Goal: Information Seeking & Learning: Learn about a topic

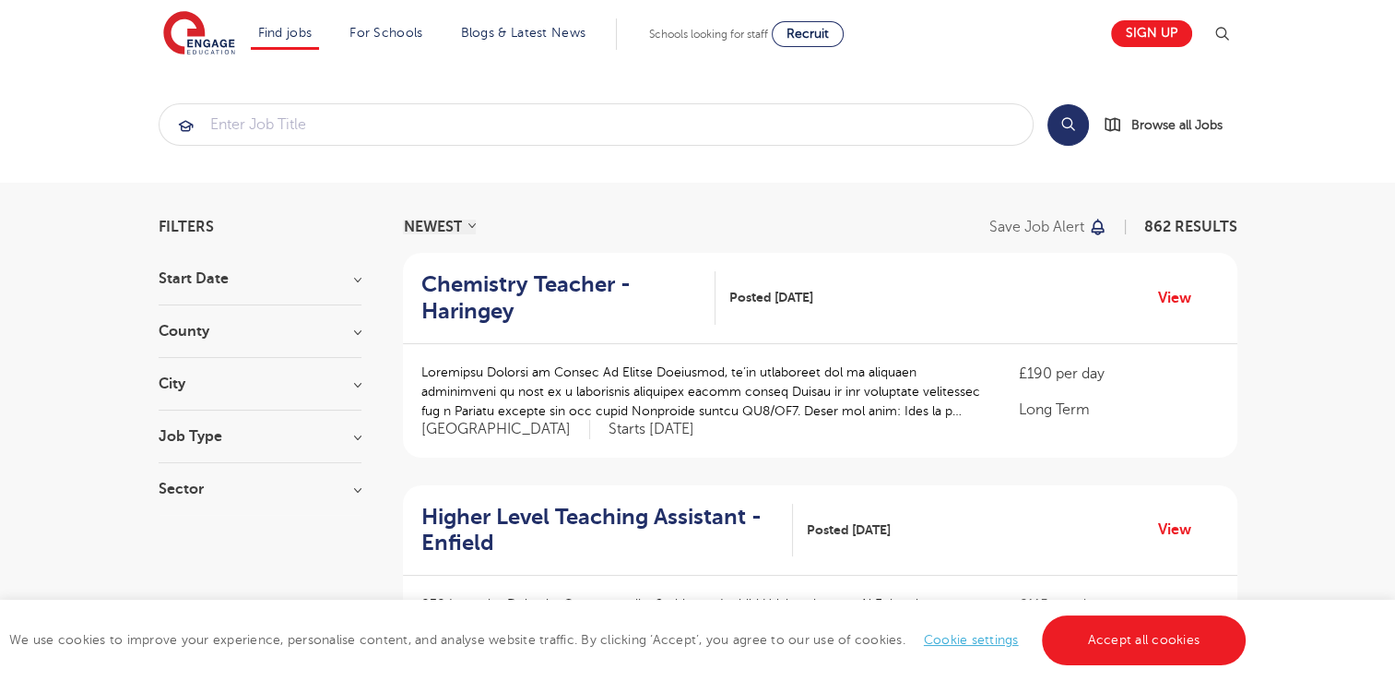
click at [357, 331] on h3 "County" at bounding box center [260, 331] width 203 height 15
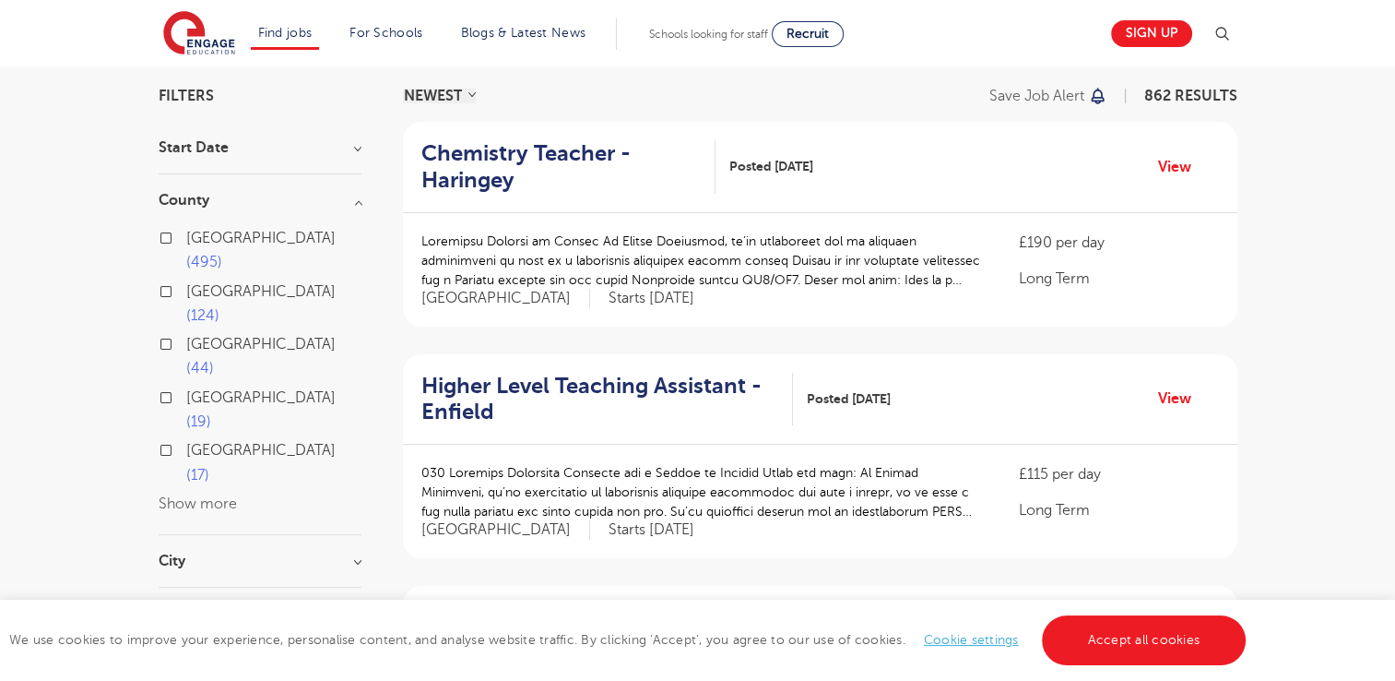
scroll to position [129, 0]
click at [352, 555] on h3 "City" at bounding box center [260, 562] width 203 height 15
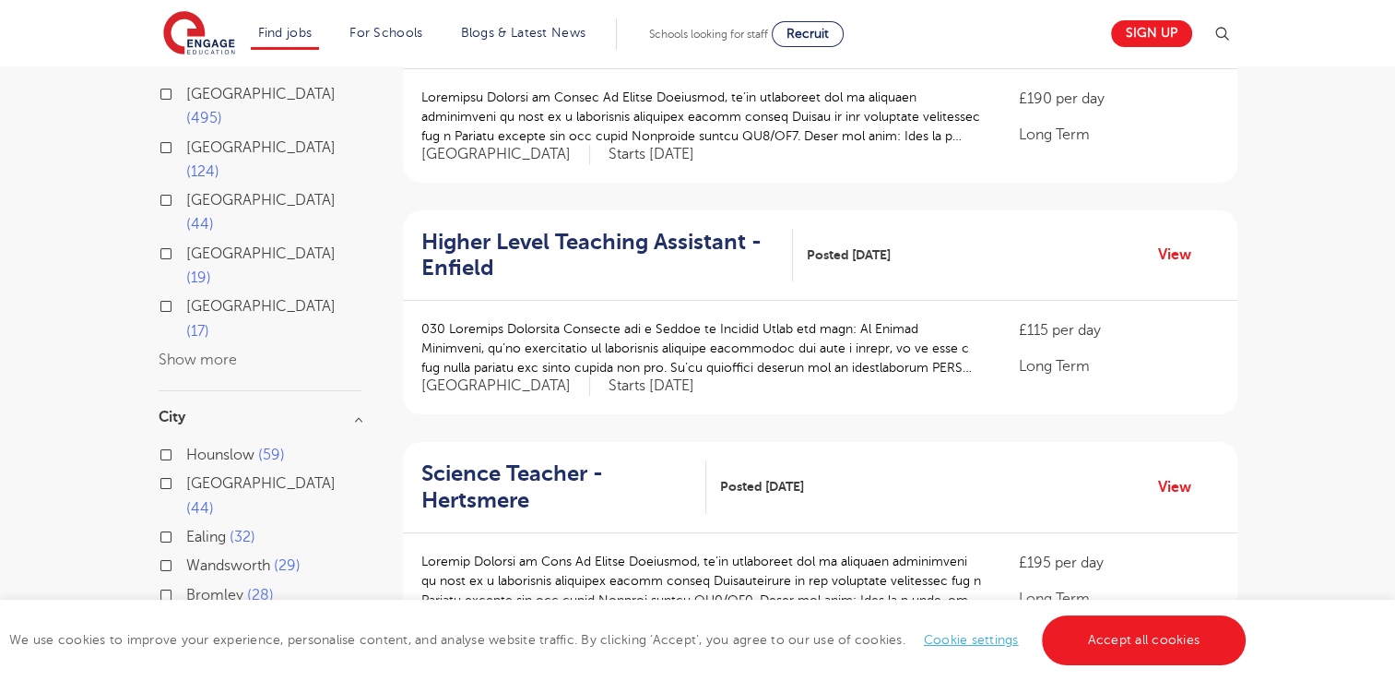
scroll to position [301, 0]
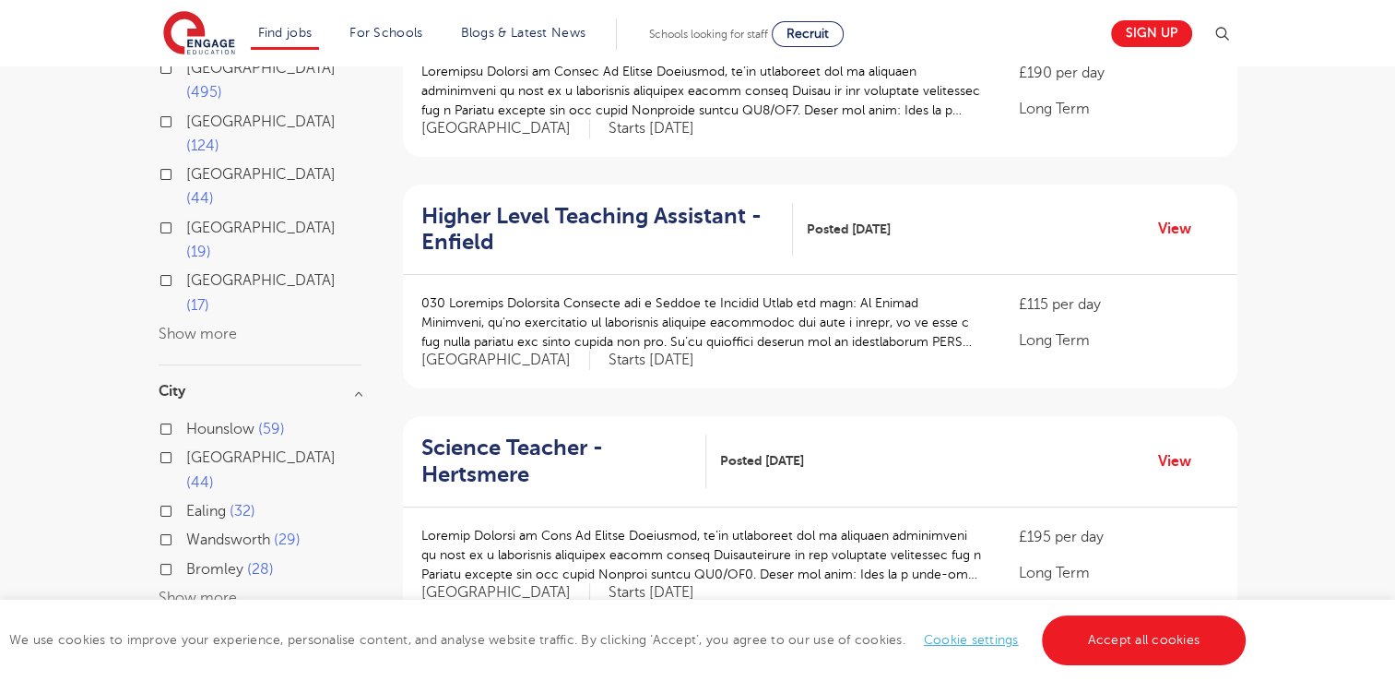
click at [317, 647] on h3 "Job Type" at bounding box center [260, 654] width 203 height 15
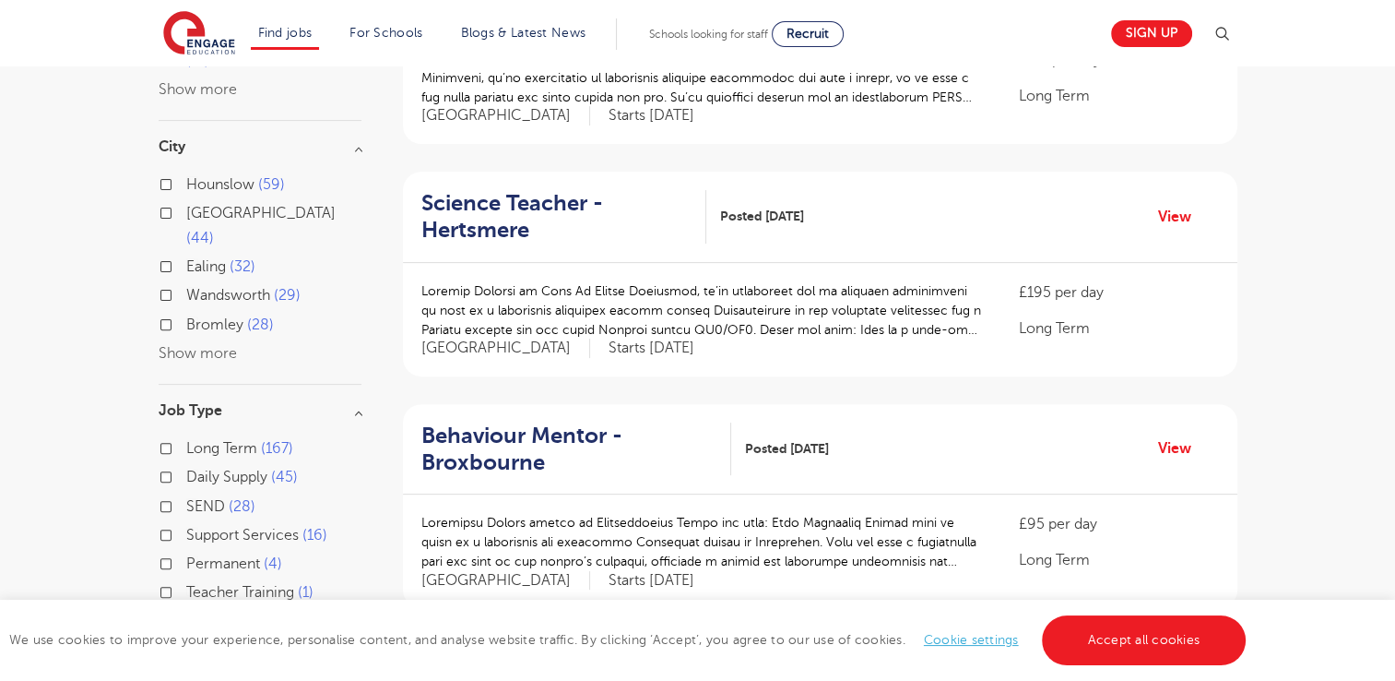
scroll to position [568, 0]
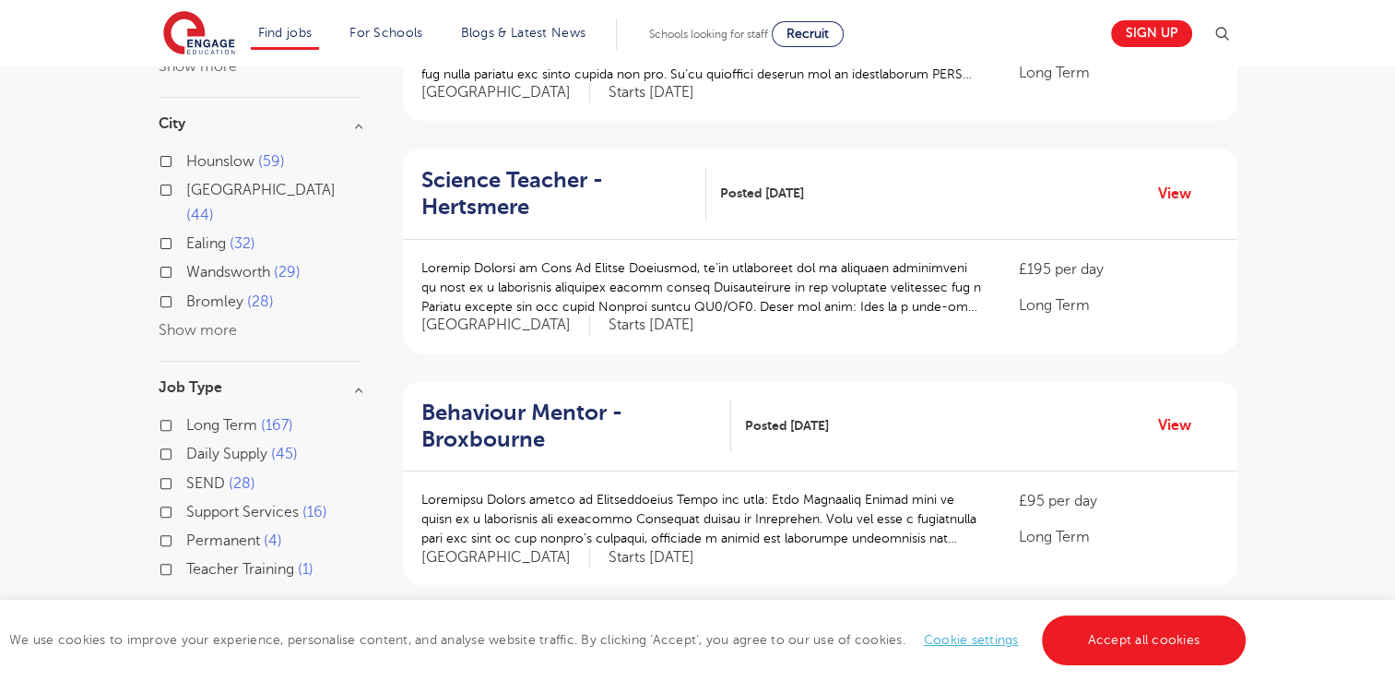
click at [281, 624] on h3 "Sector" at bounding box center [260, 631] width 203 height 15
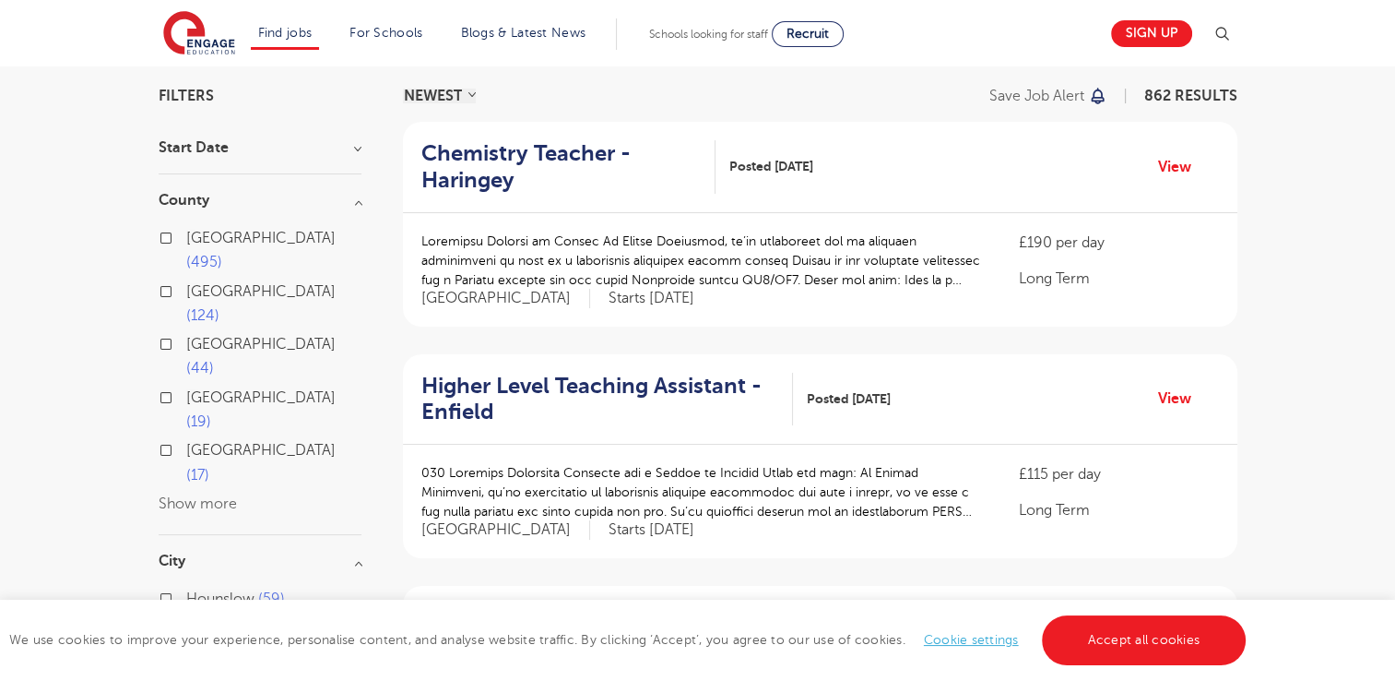
scroll to position [0, 0]
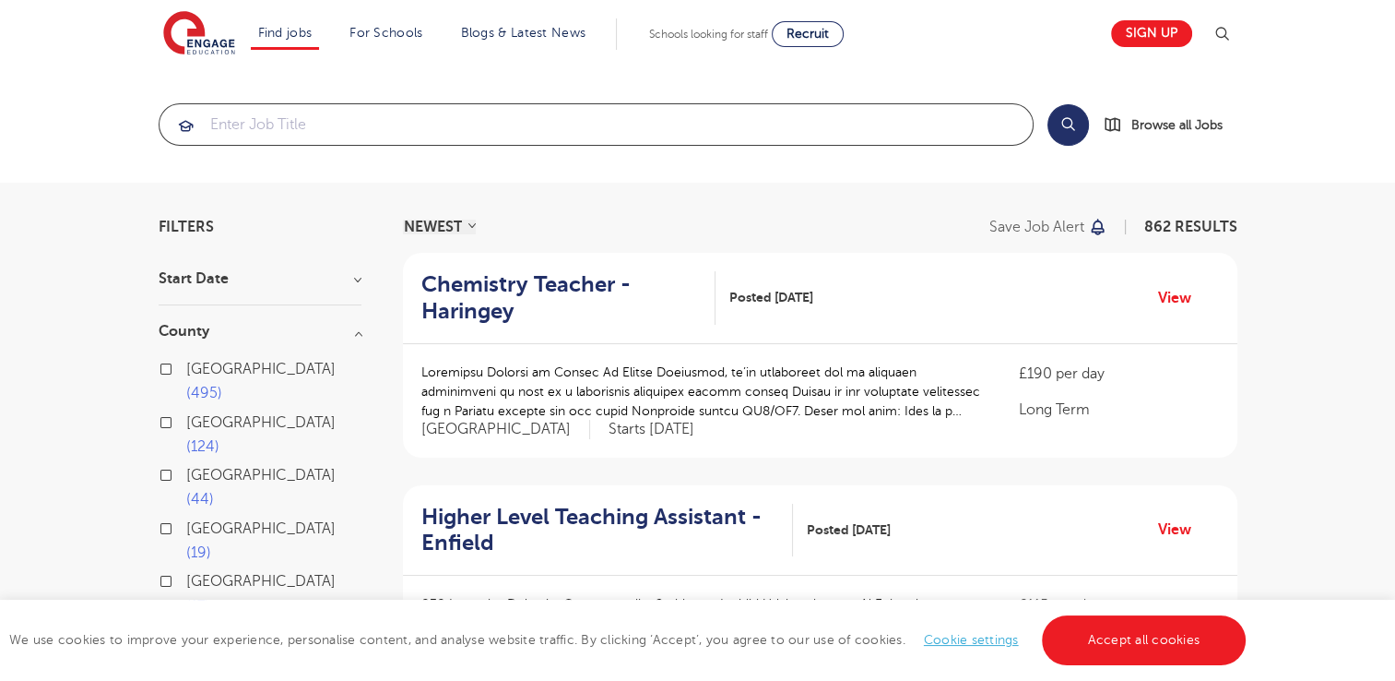
click at [278, 132] on input "search" at bounding box center [596, 124] width 873 height 41
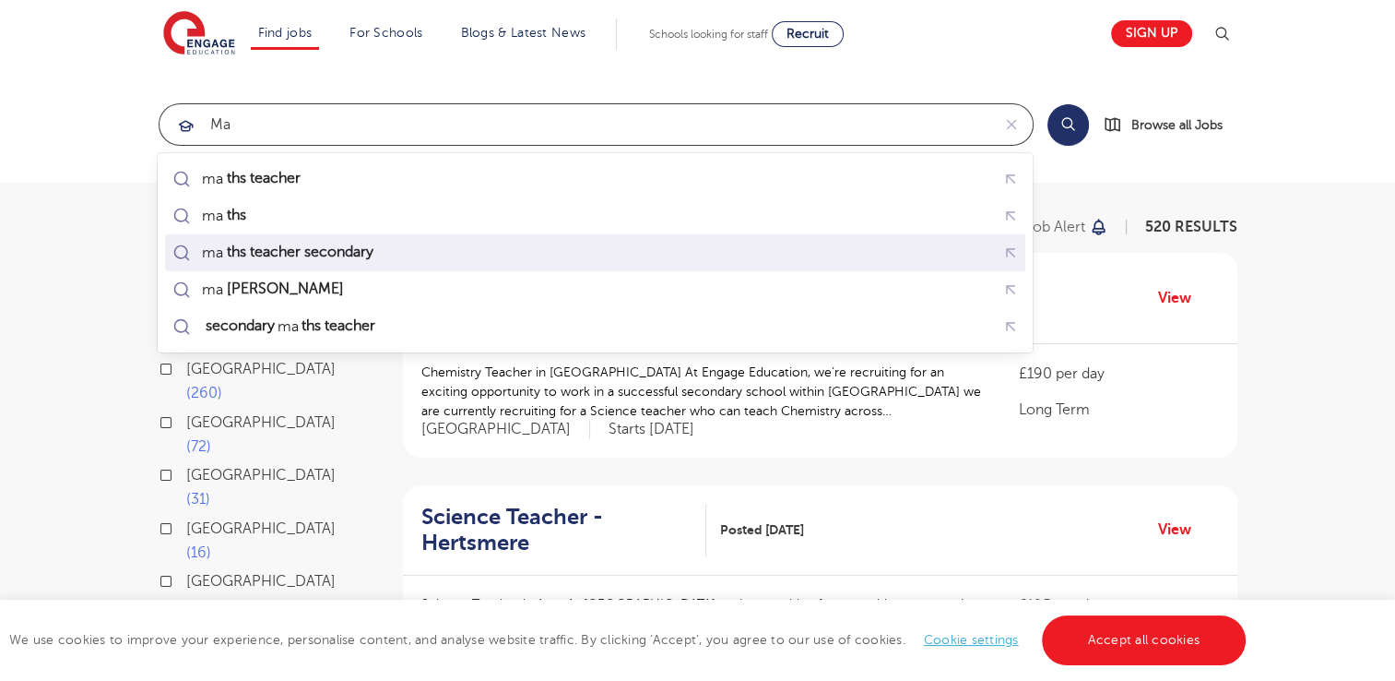
click at [292, 244] on mark "ths teacher secondary" at bounding box center [299, 252] width 152 height 22
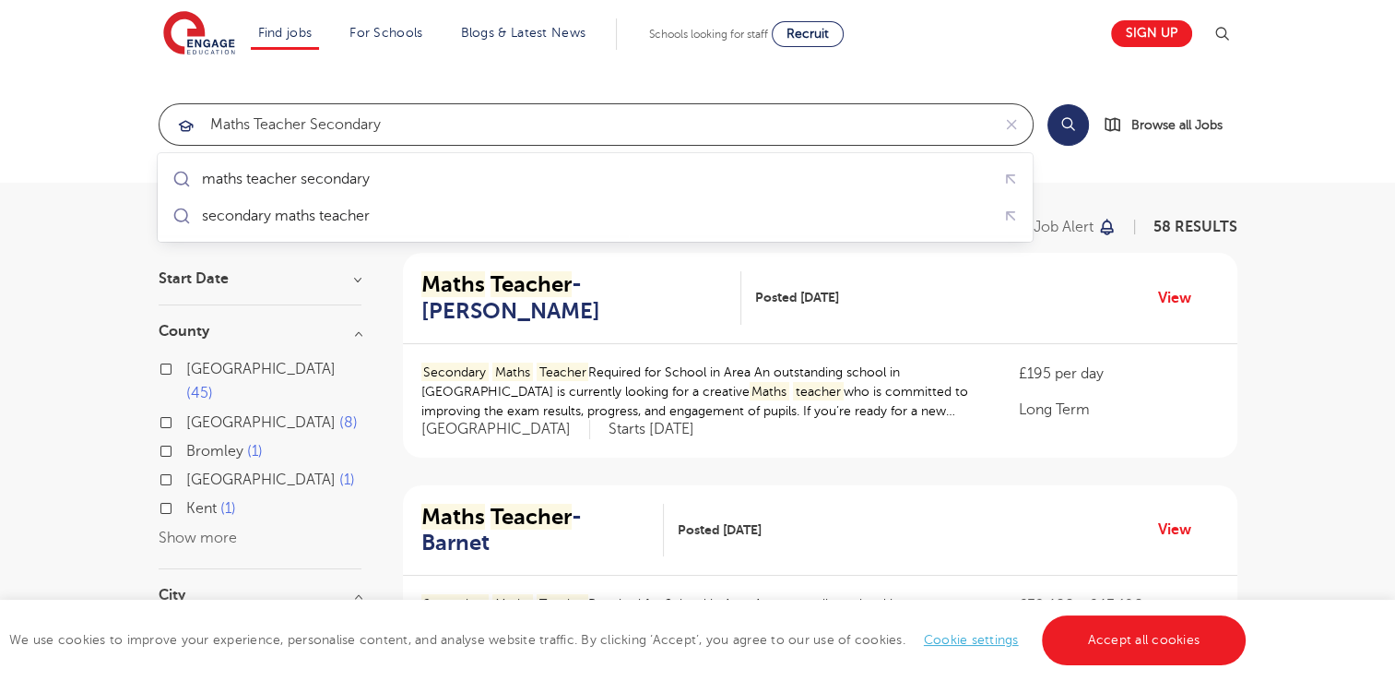
type input "maths teacher secondary"
click at [1193, 156] on section "maths teacher secondary Search Browse all Jobs" at bounding box center [697, 124] width 1395 height 116
click at [1026, 125] on button "reset" at bounding box center [1011, 124] width 42 height 41
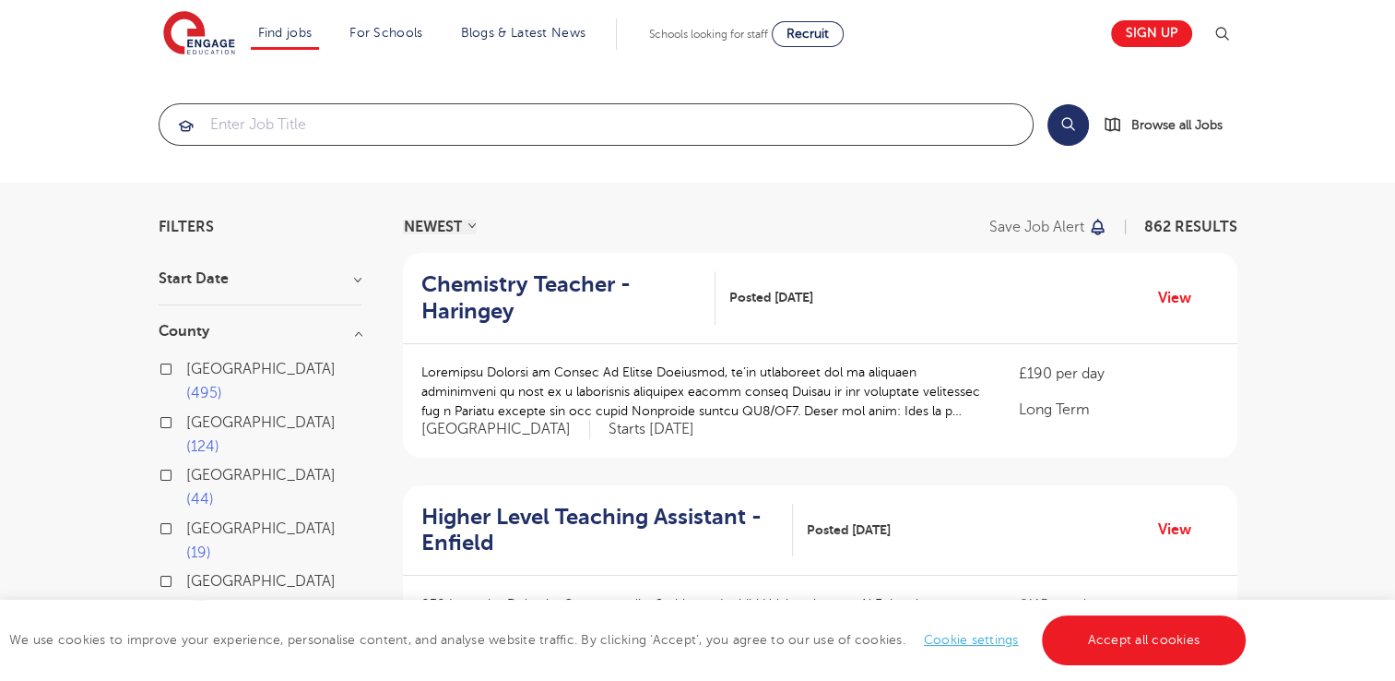
click at [582, 124] on input "search" at bounding box center [596, 124] width 873 height 41
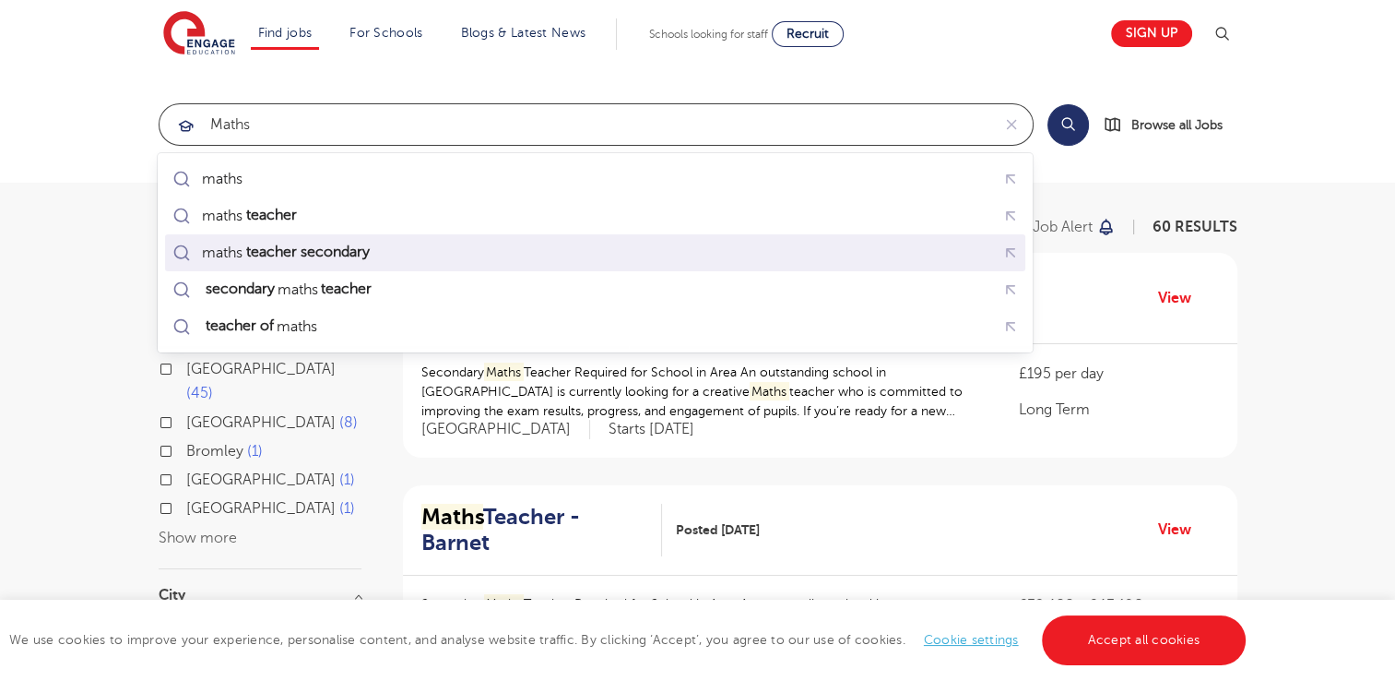
click at [328, 248] on mark "teacher secondary" at bounding box center [307, 252] width 129 height 22
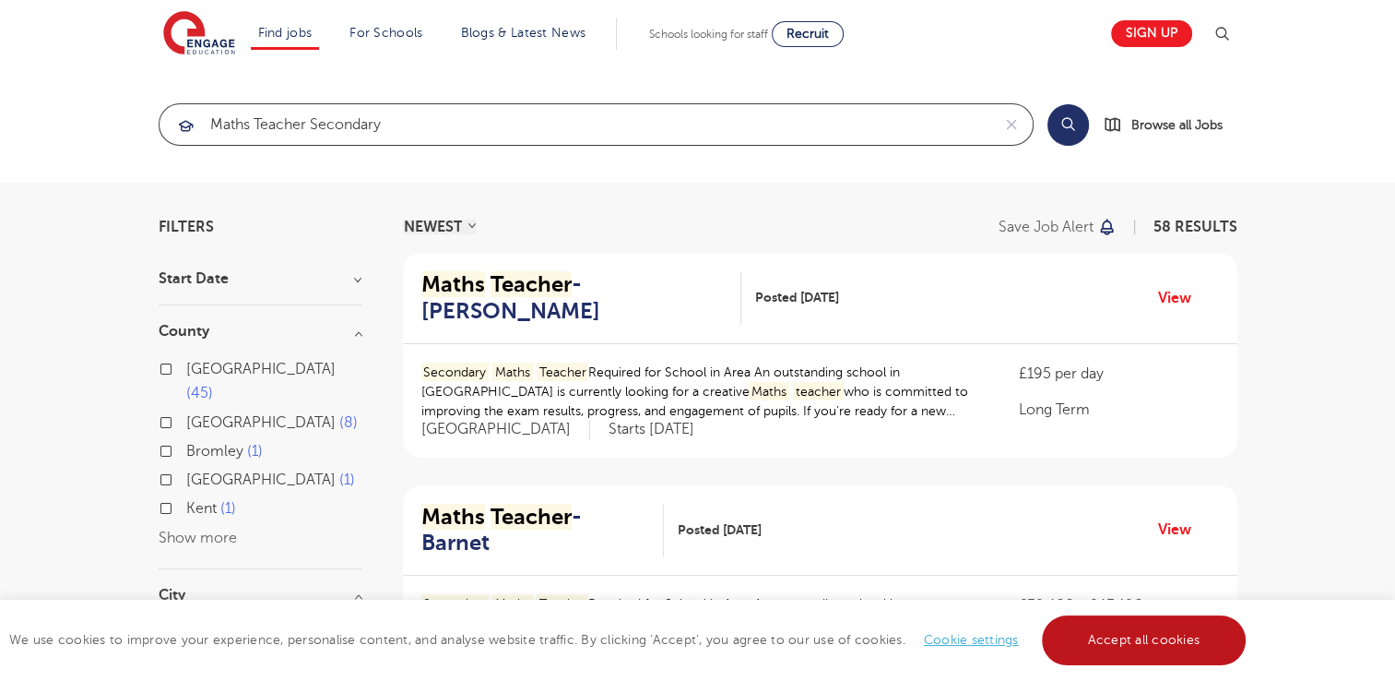
type input "maths teacher secondary"
click at [1125, 657] on link "Accept all cookies" at bounding box center [1144, 640] width 205 height 50
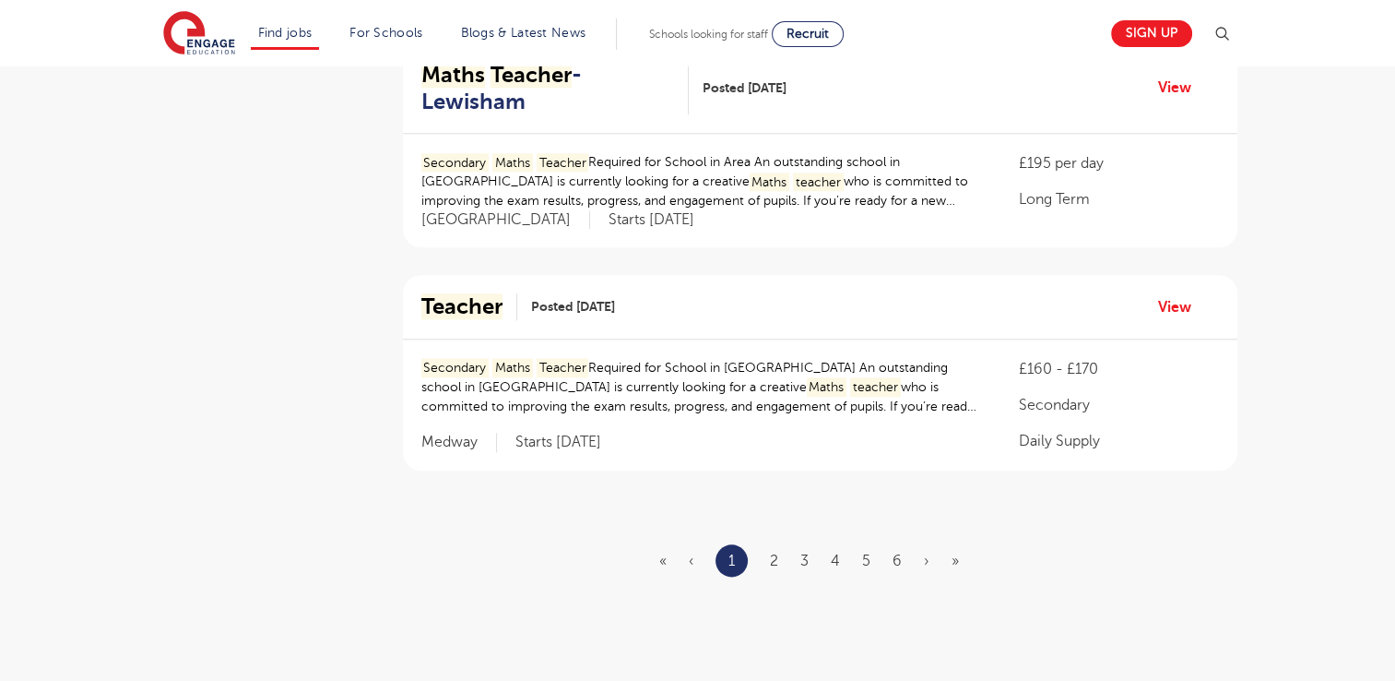
scroll to position [2102, 0]
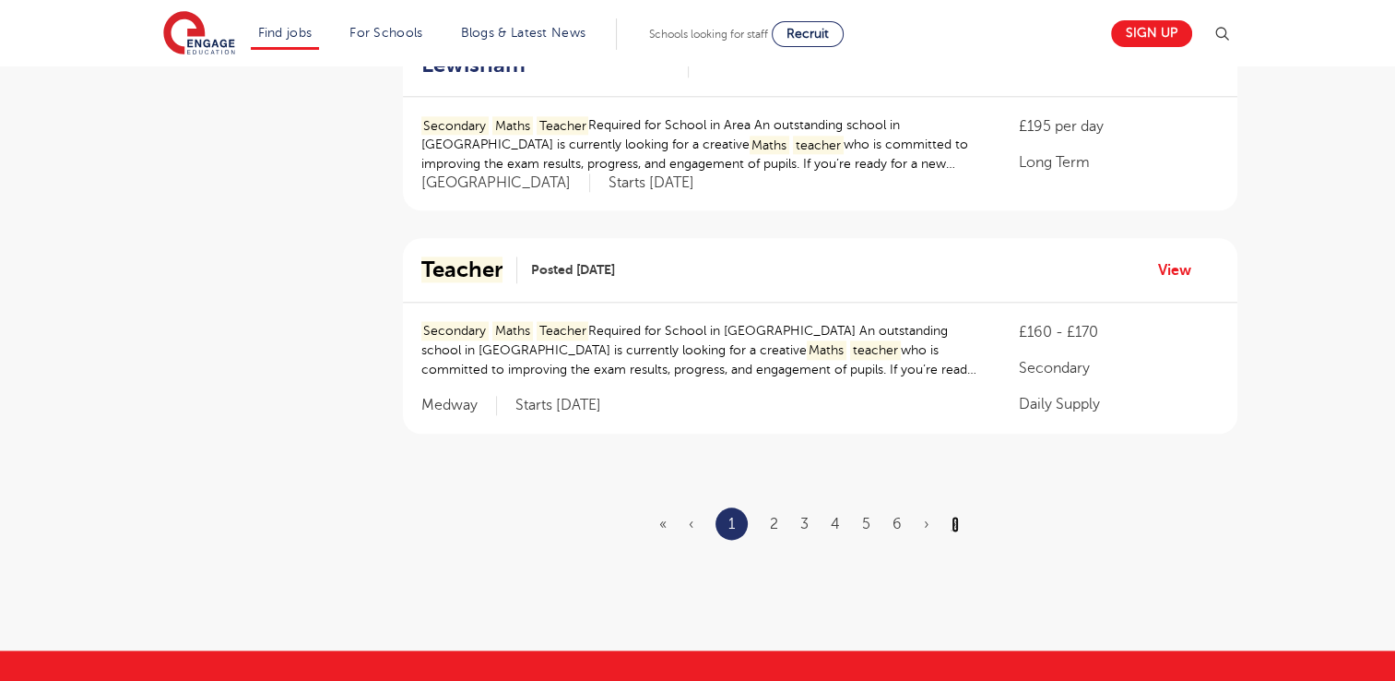
click at [953, 515] on link "»" at bounding box center [955, 523] width 7 height 17
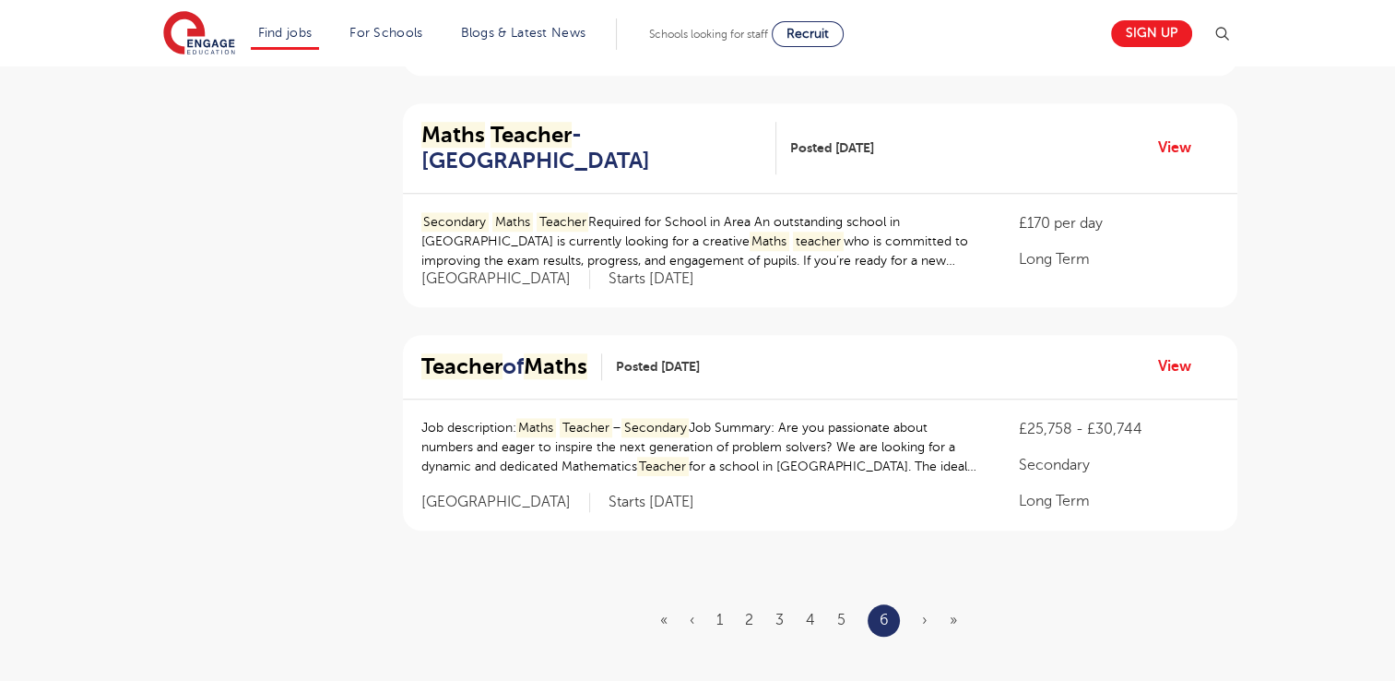
scroll to position [1581, 0]
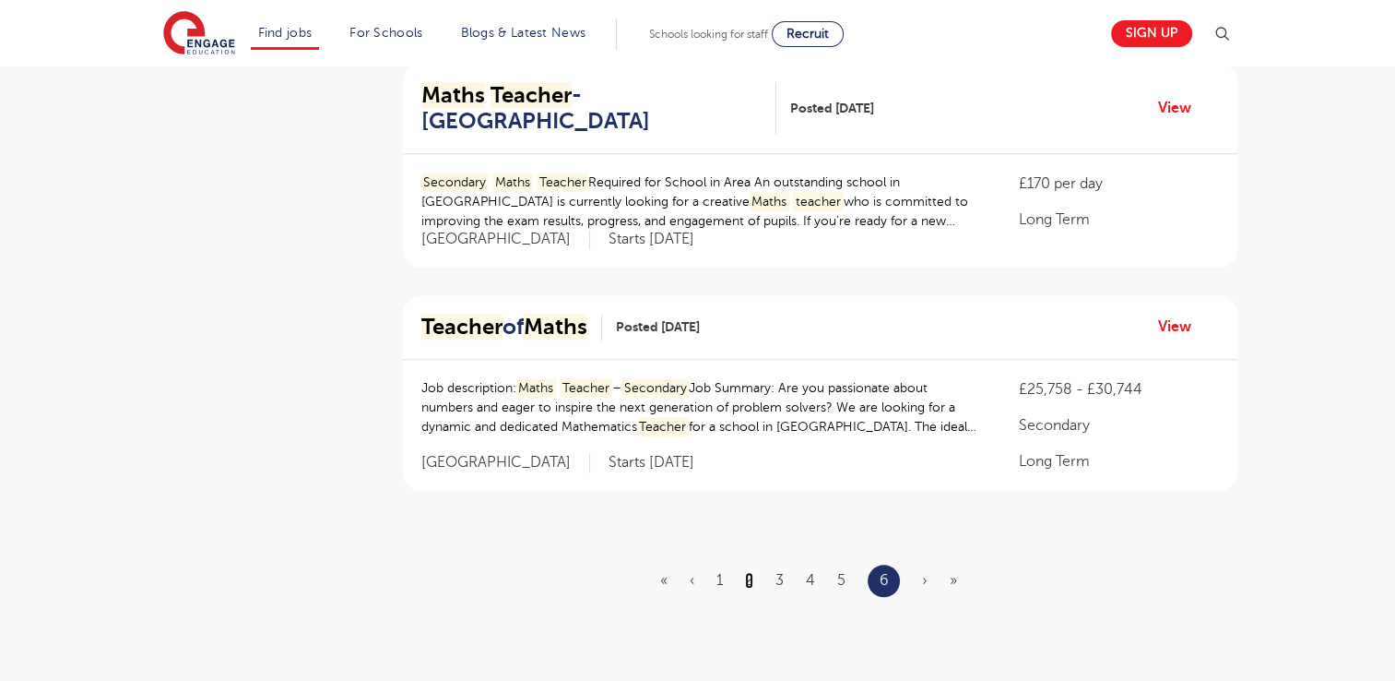
click at [749, 572] on link "2" at bounding box center [749, 580] width 8 height 17
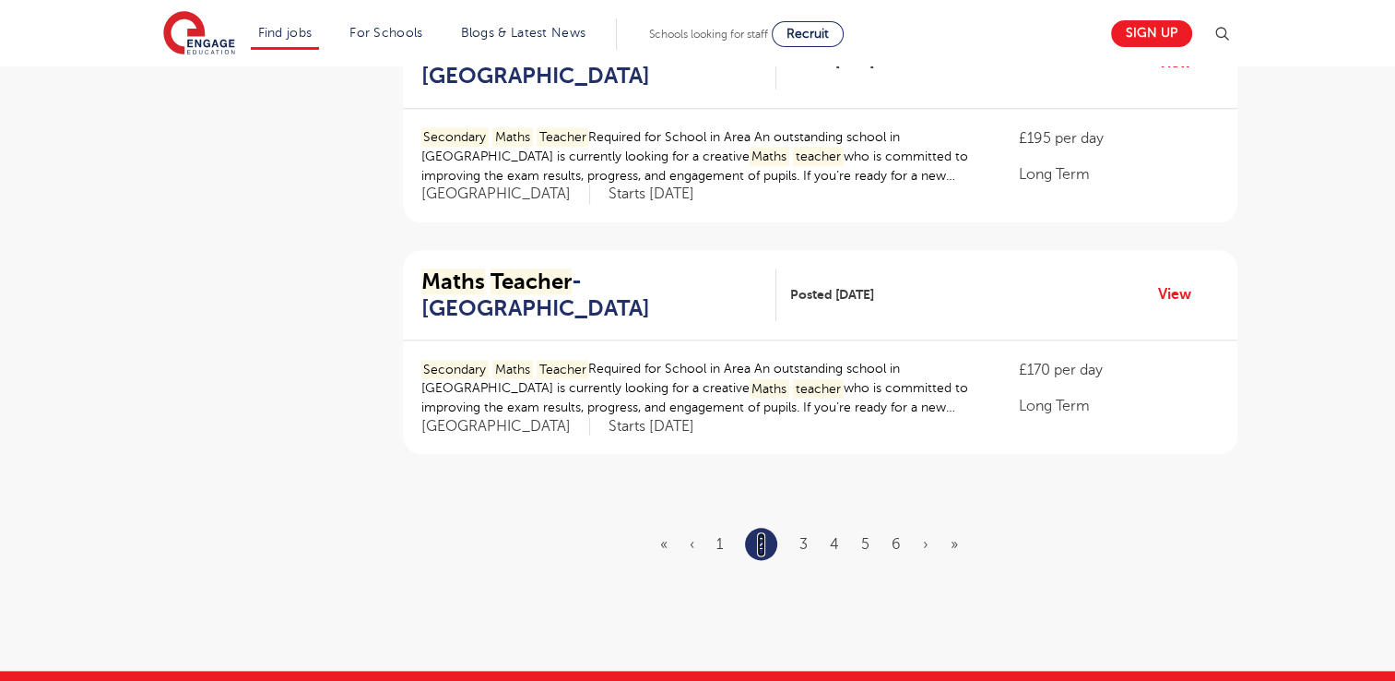
scroll to position [2076, 0]
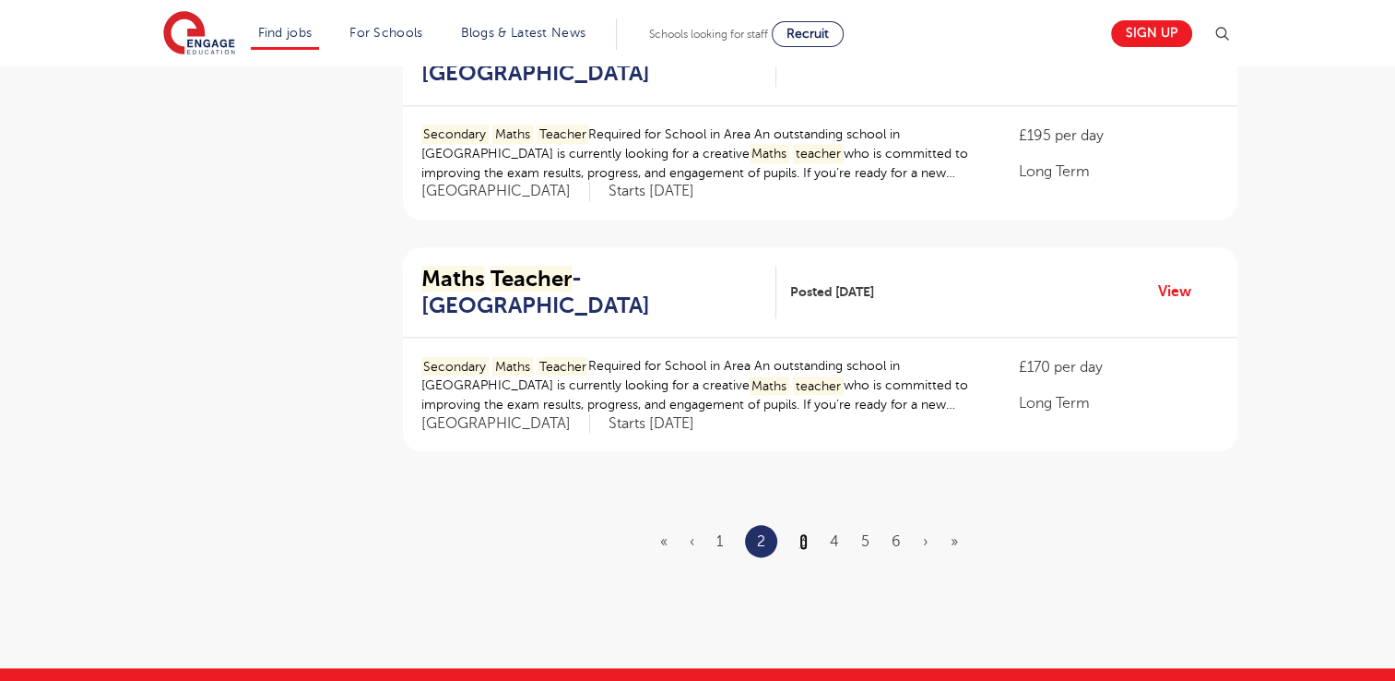
click at [807, 533] on link "3" at bounding box center [804, 541] width 8 height 17
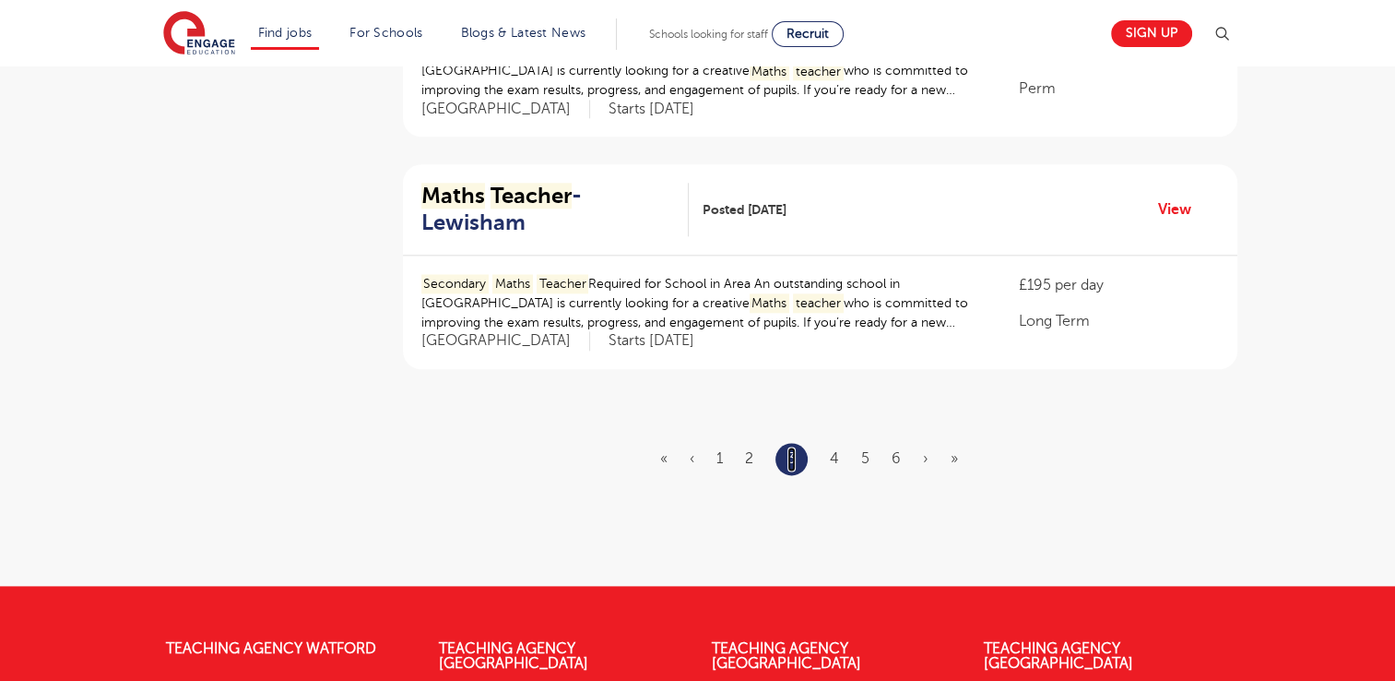
scroll to position [2179, 0]
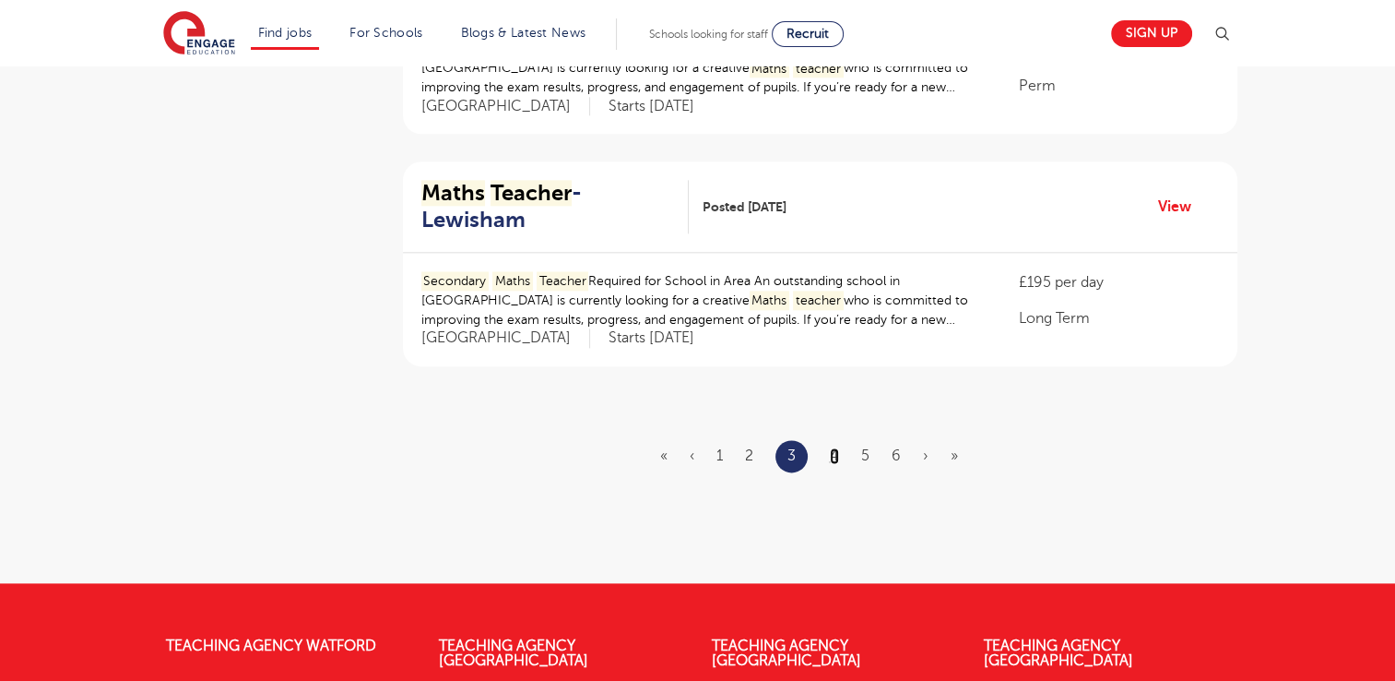
click at [834, 447] on link "4" at bounding box center [834, 455] width 9 height 17
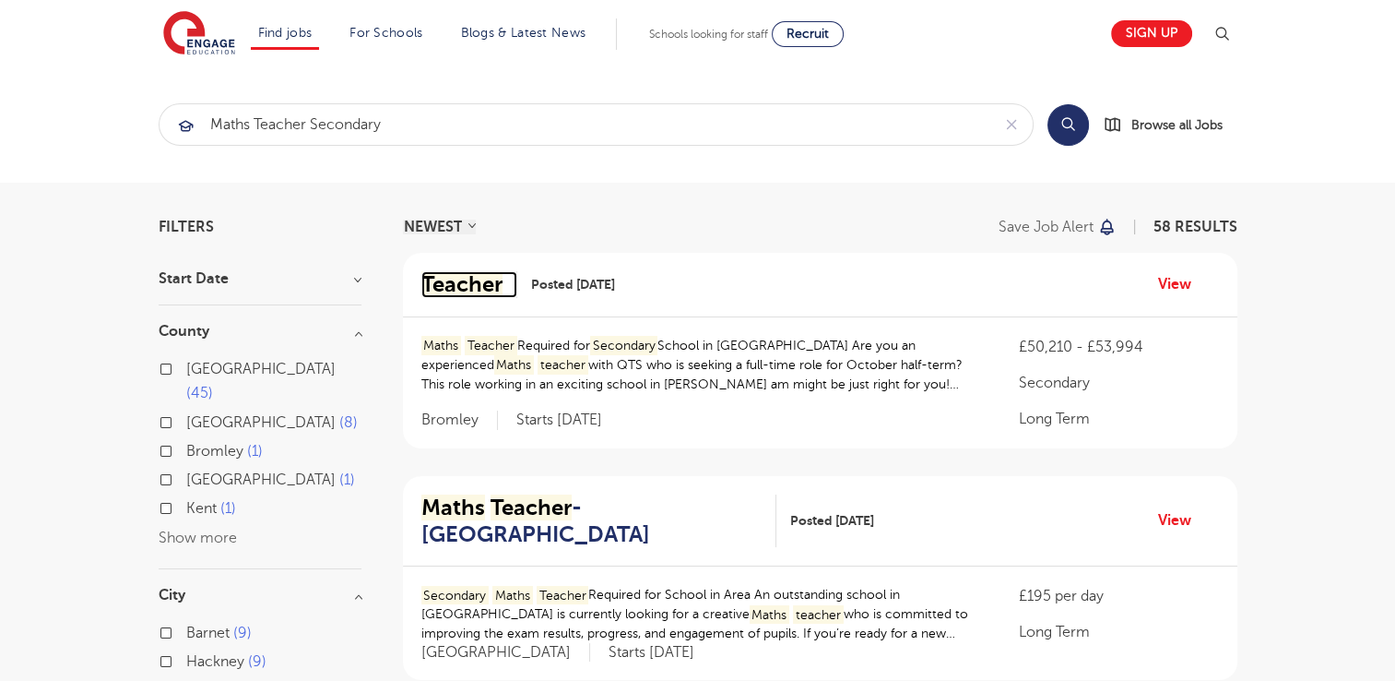
click at [457, 277] on mark "Teacher" at bounding box center [461, 284] width 81 height 26
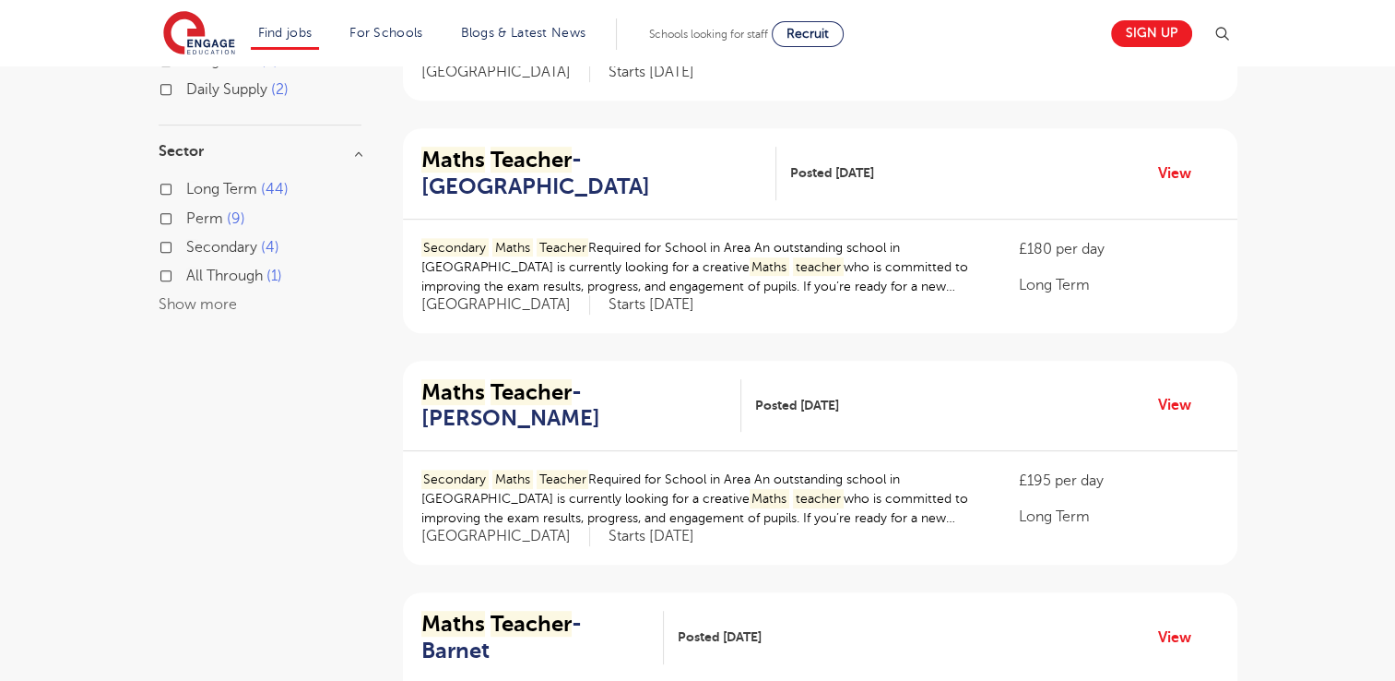
scroll to position [848, 0]
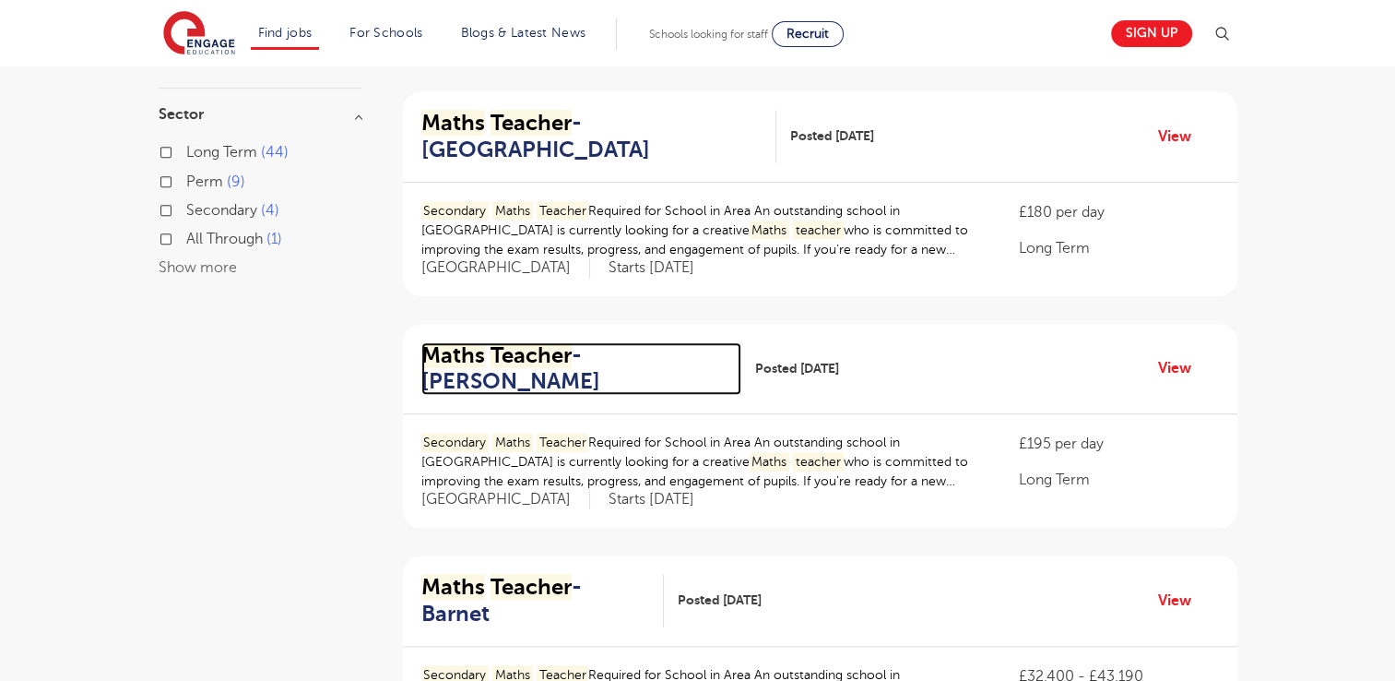
click at [500, 377] on h2 "Maths Teacher - Hackney" at bounding box center [573, 368] width 305 height 53
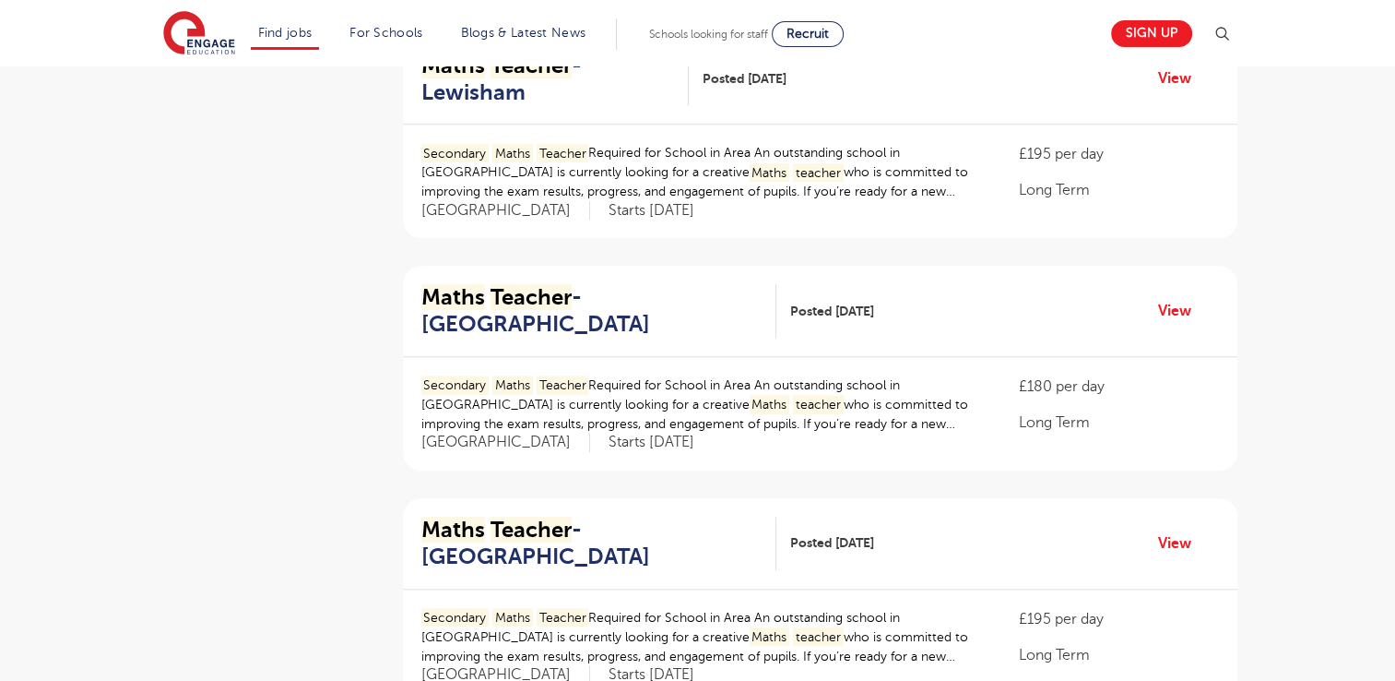
scroll to position [1697, 0]
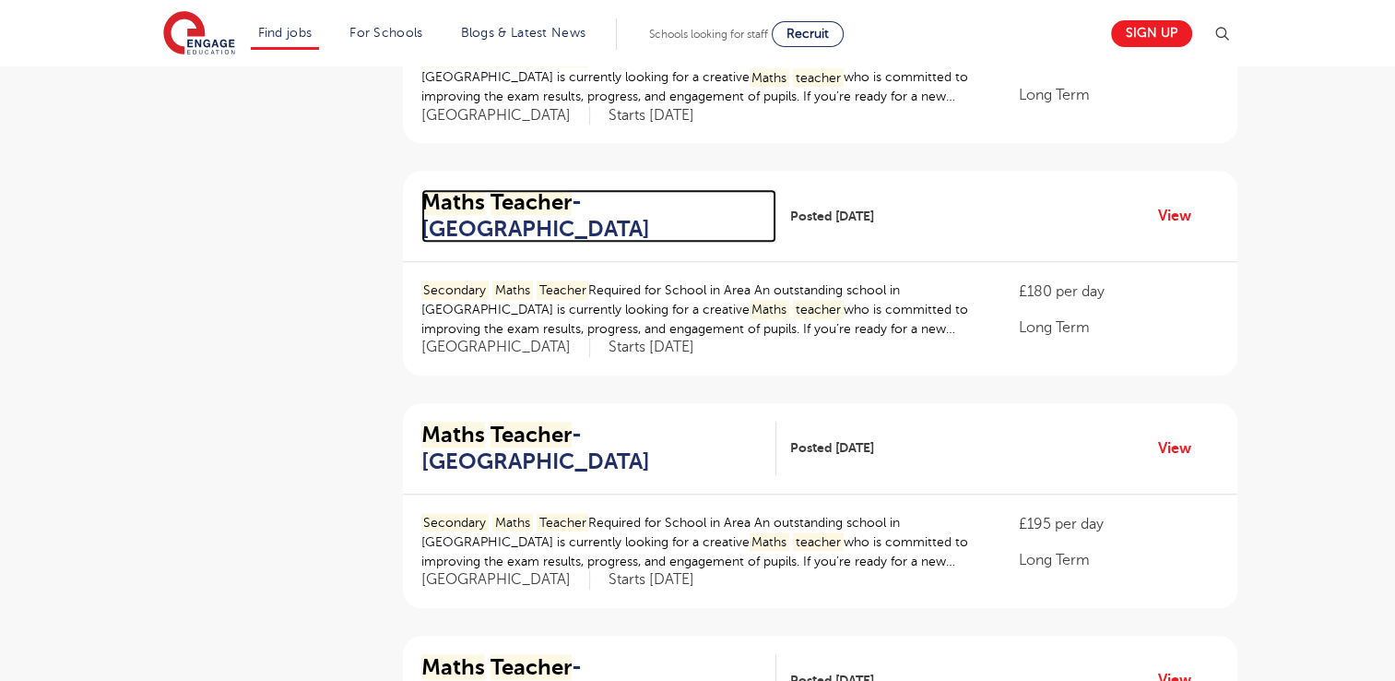
click at [450, 189] on h2 "Maths Teacher - Broxbourne" at bounding box center [591, 215] width 340 height 53
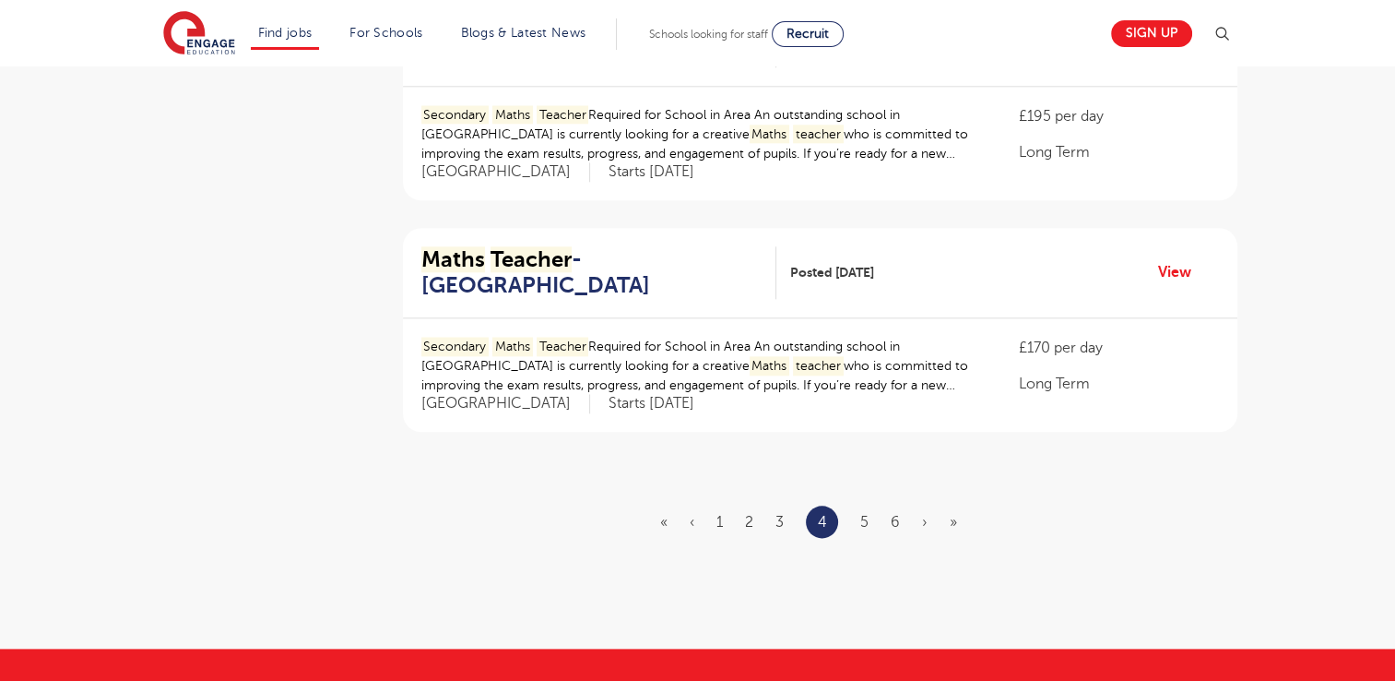
scroll to position [2139, 0]
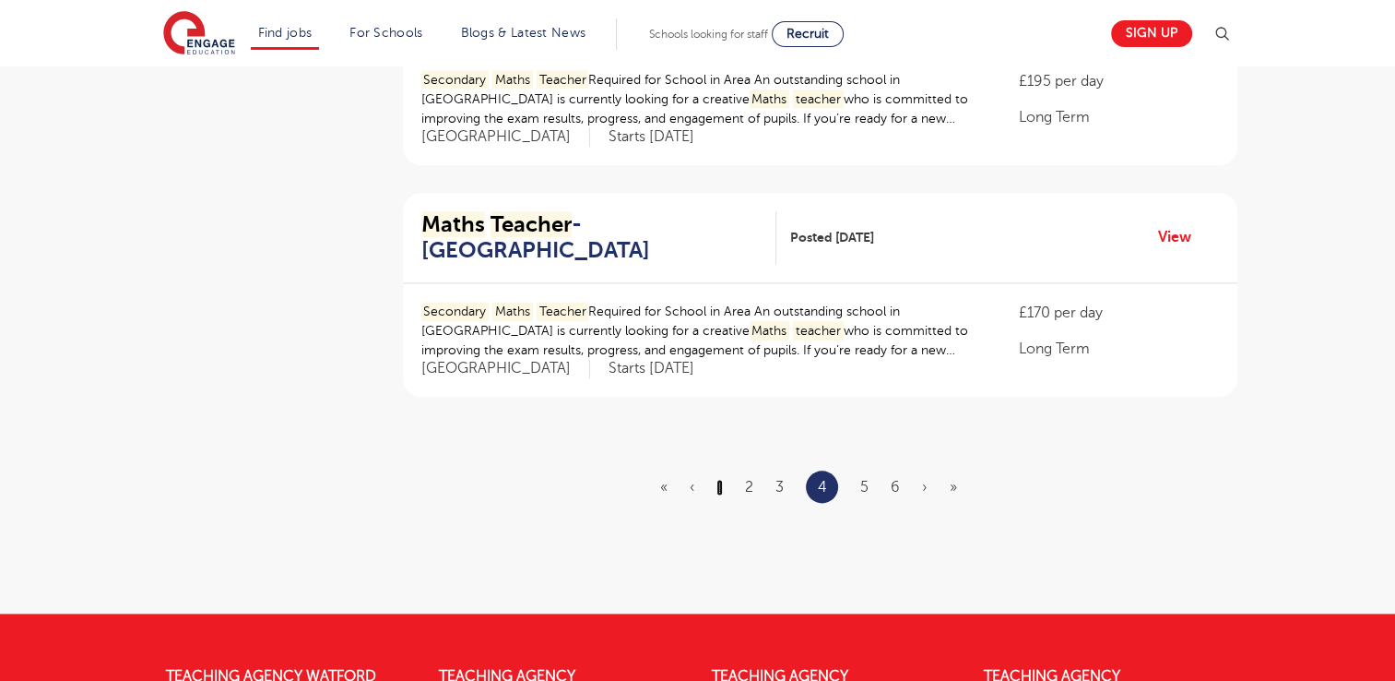
click at [722, 479] on link "1" at bounding box center [720, 487] width 6 height 17
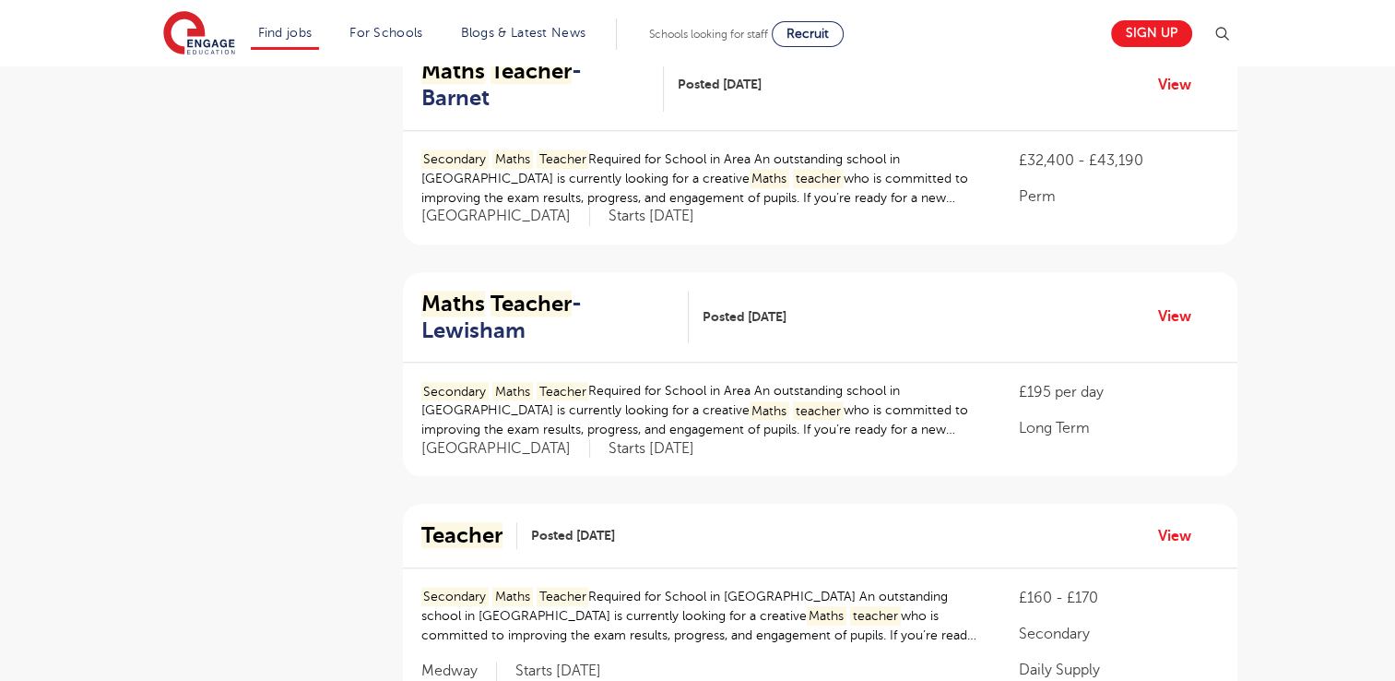
scroll to position [1918, 0]
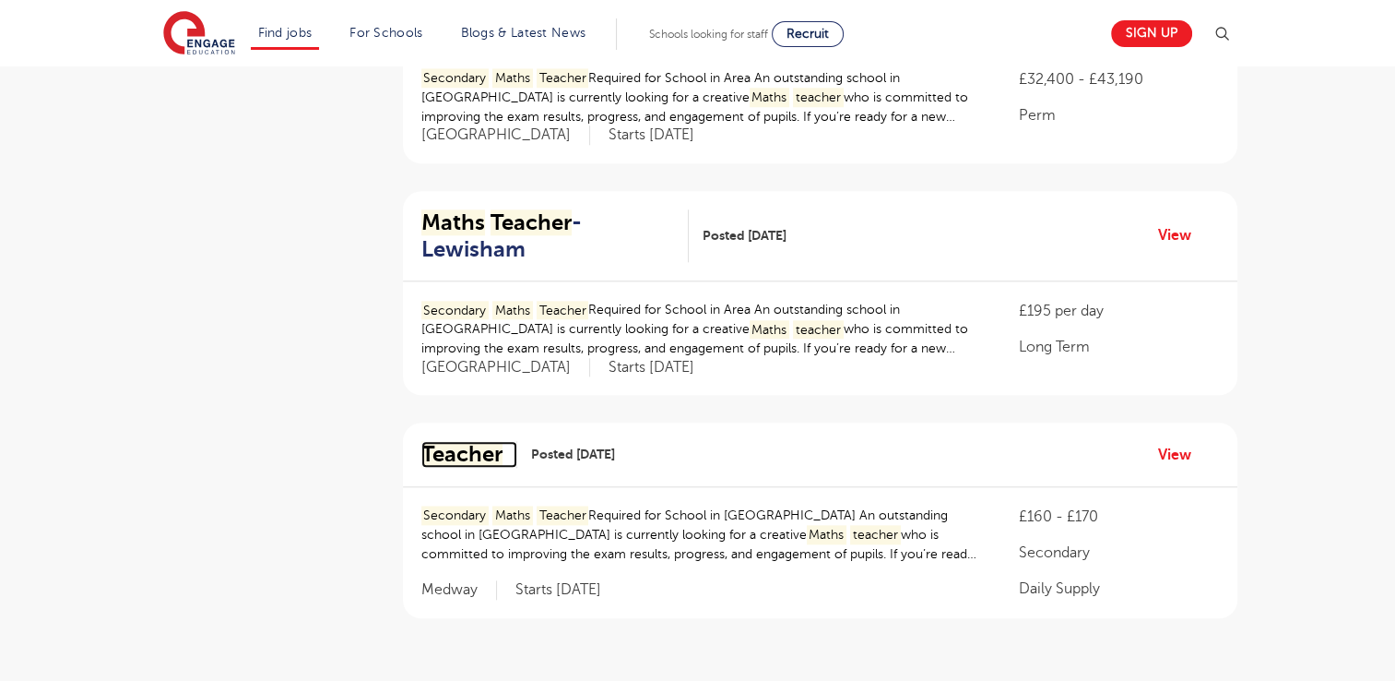
click at [480, 441] on mark "Teacher" at bounding box center [461, 454] width 81 height 26
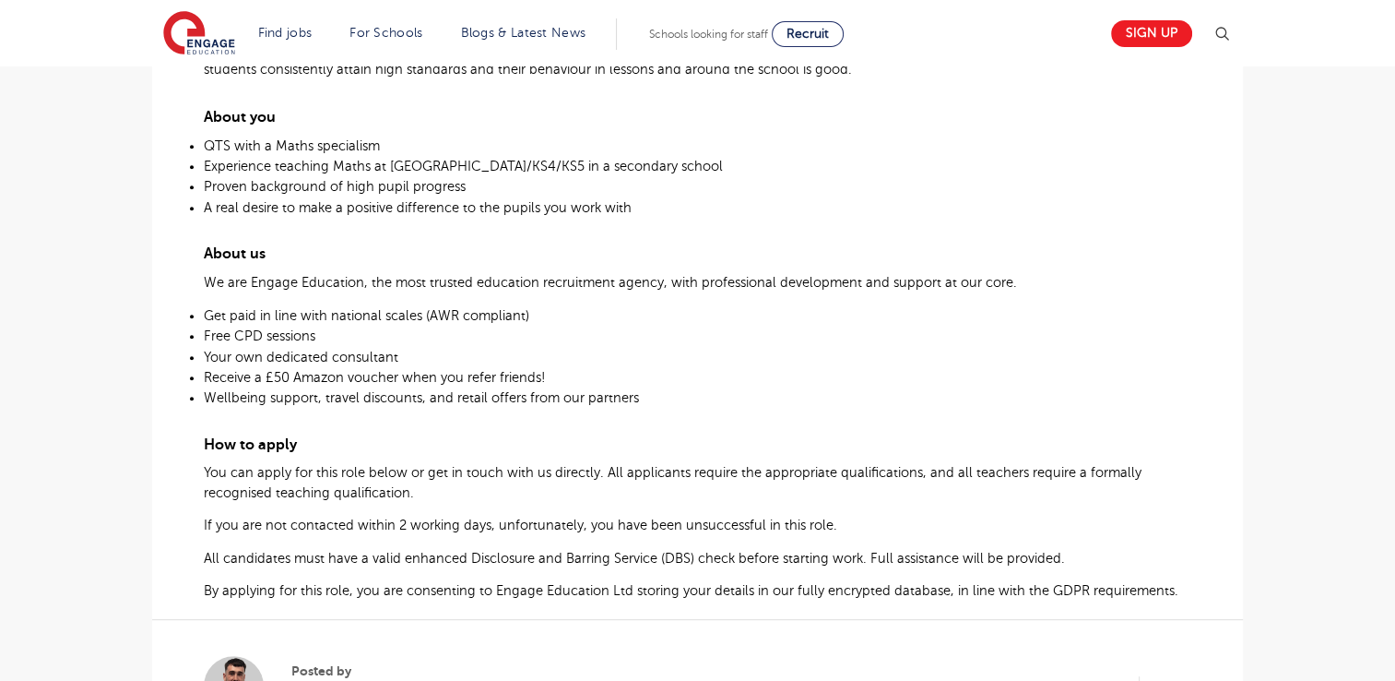
scroll to position [738, 0]
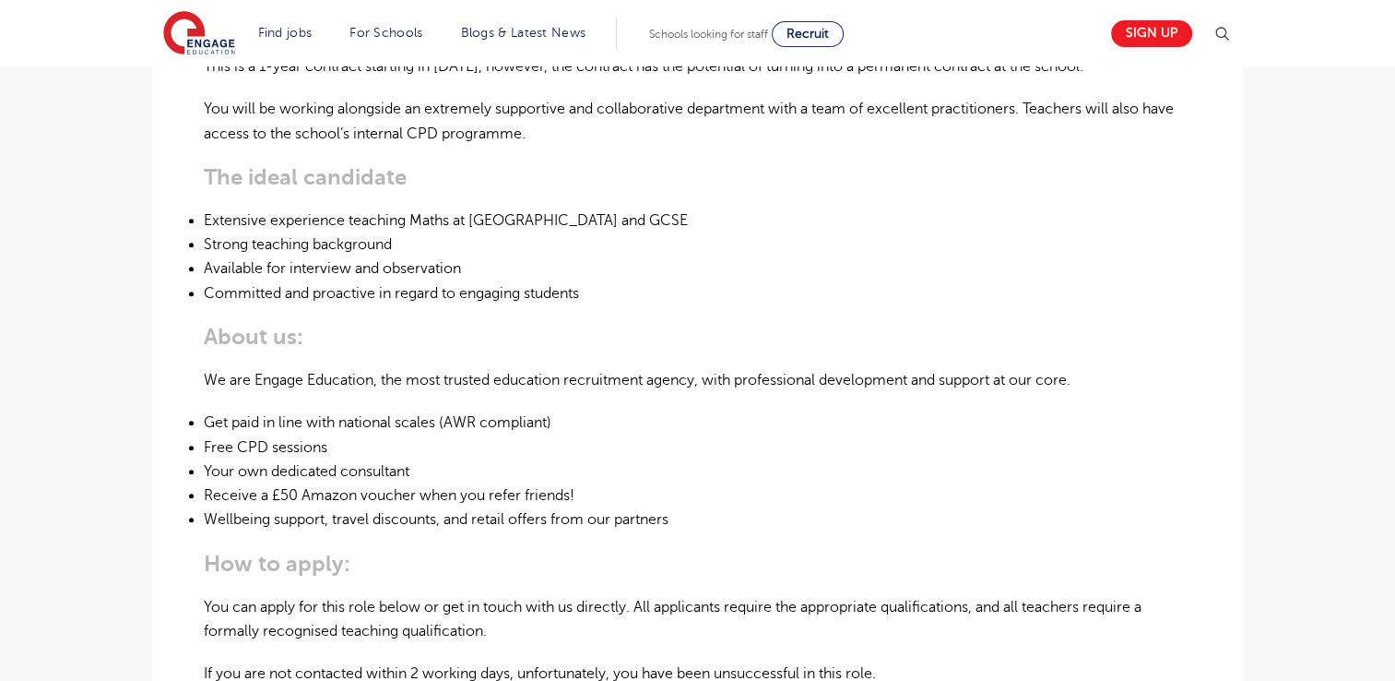
scroll to position [738, 0]
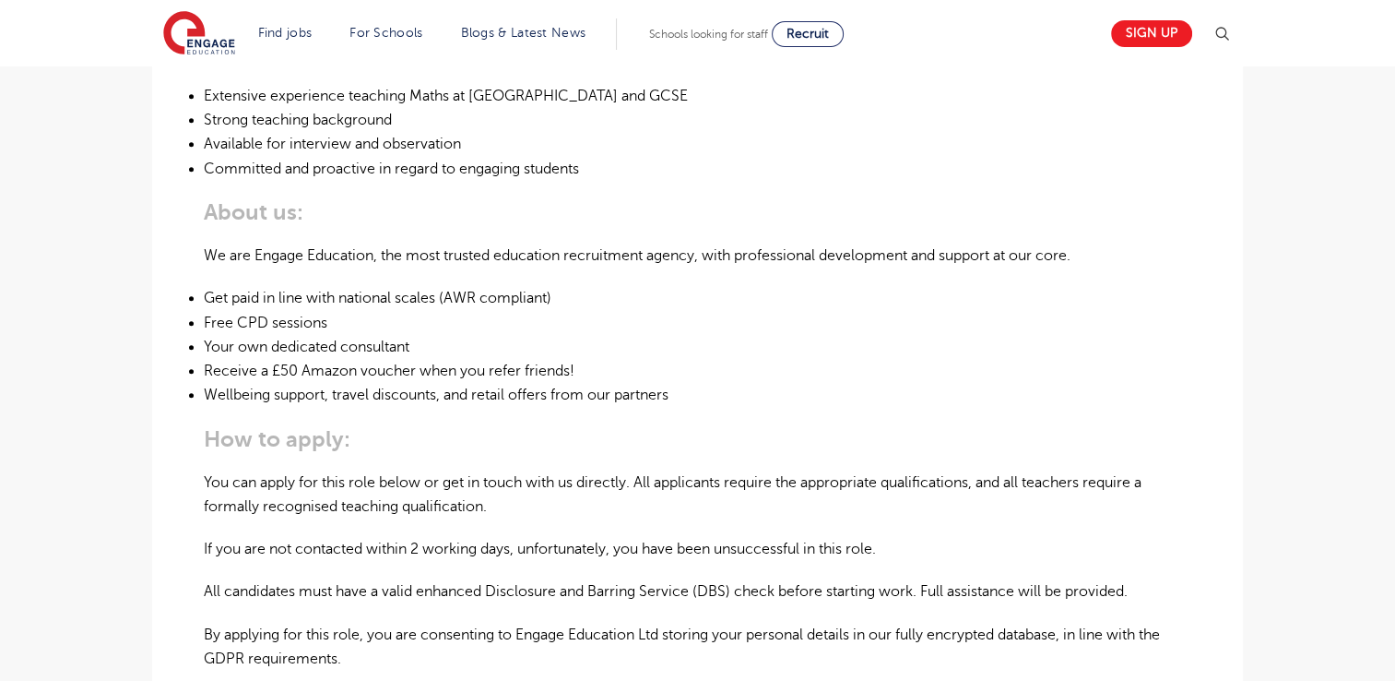
scroll to position [885, 0]
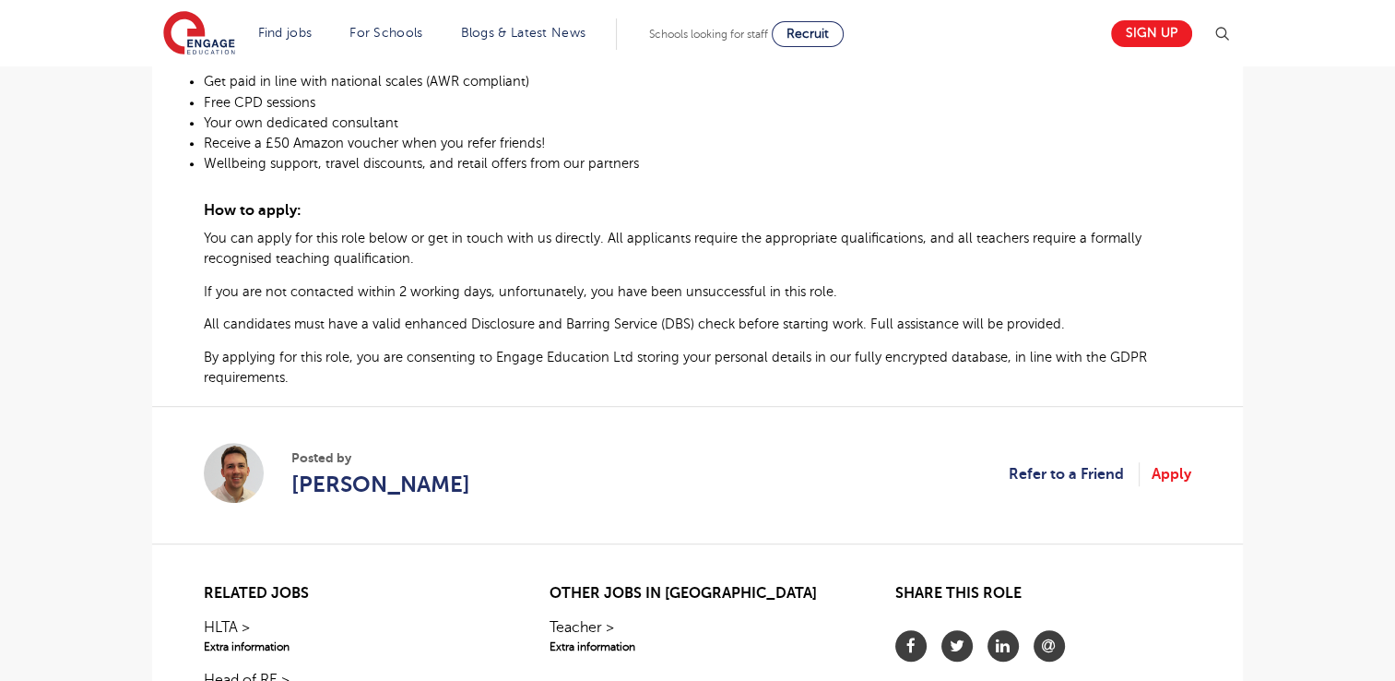
scroll to position [996, 0]
